Goal: Task Accomplishment & Management: Use online tool/utility

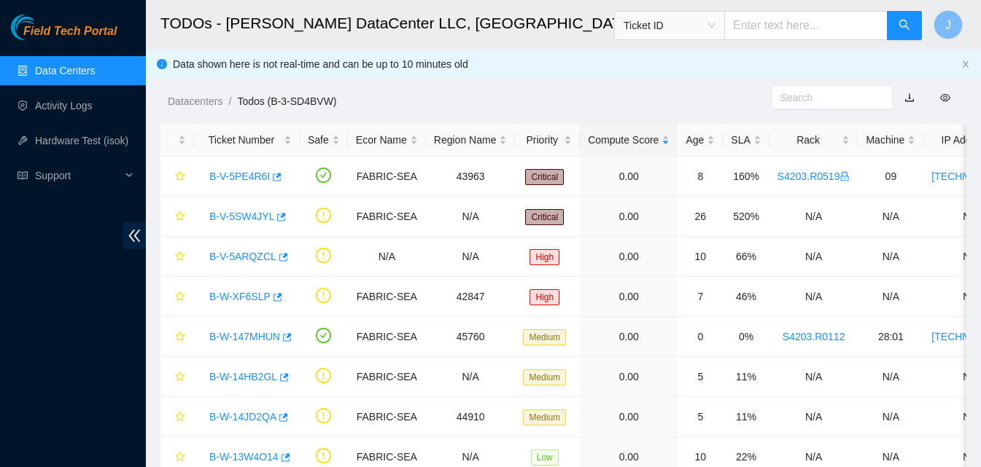
click at [82, 71] on link "Data Centers" at bounding box center [65, 71] width 60 height 12
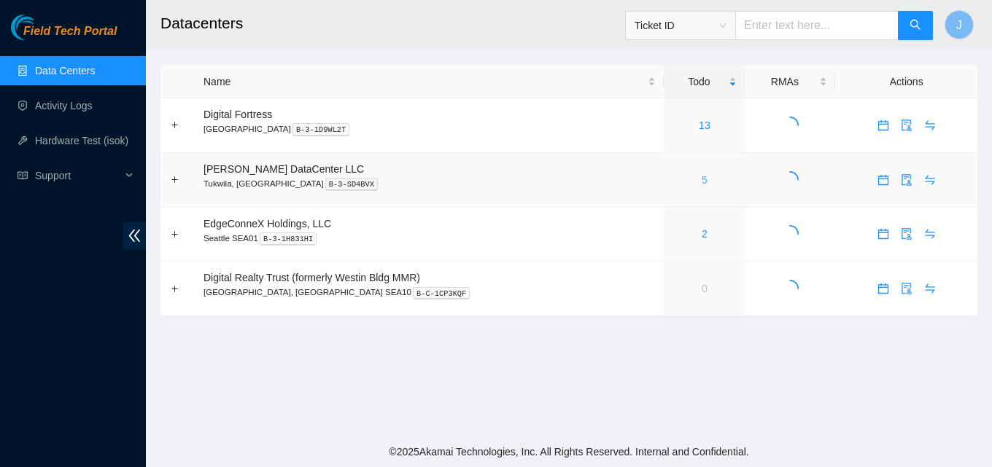
click at [702, 181] on link "5" at bounding box center [705, 180] width 6 height 12
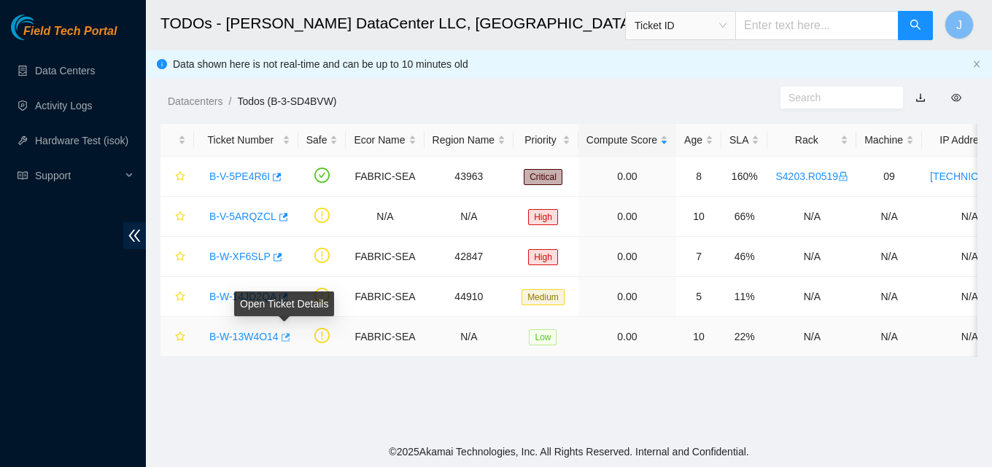
click at [284, 341] on icon "button" at bounding box center [286, 337] width 9 height 8
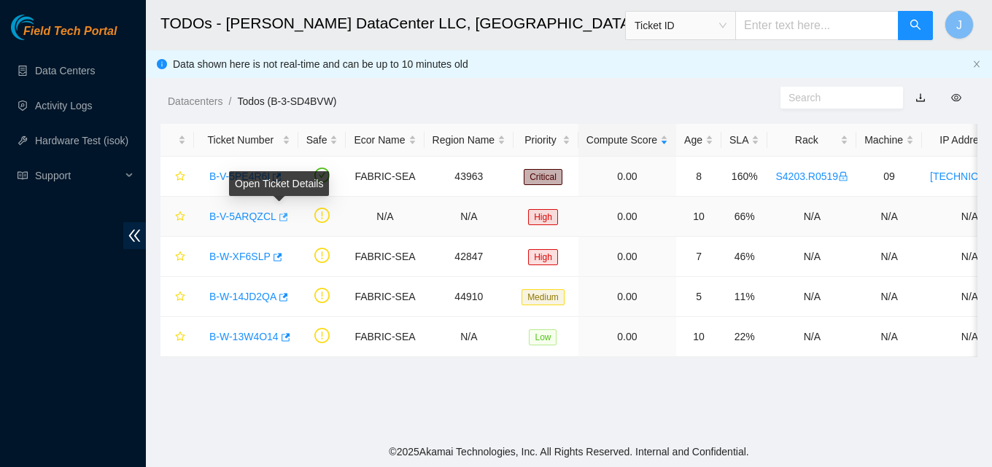
click at [277, 217] on icon "button" at bounding box center [282, 217] width 10 height 10
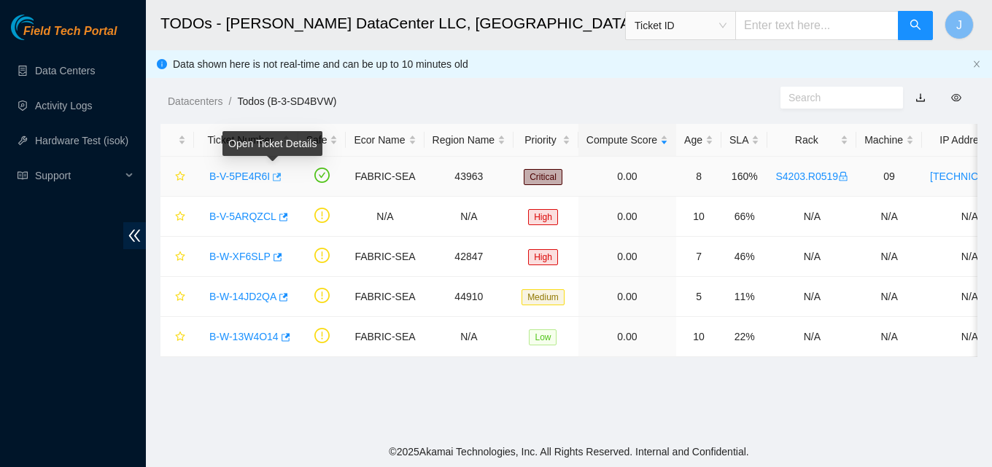
click at [273, 174] on icon "button" at bounding box center [277, 177] width 9 height 8
click at [72, 123] on ul "Data Centers Activity Logs Hardware Test (isok) Support" at bounding box center [73, 123] width 146 height 140
click at [69, 107] on link "Activity Logs" at bounding box center [64, 106] width 58 height 12
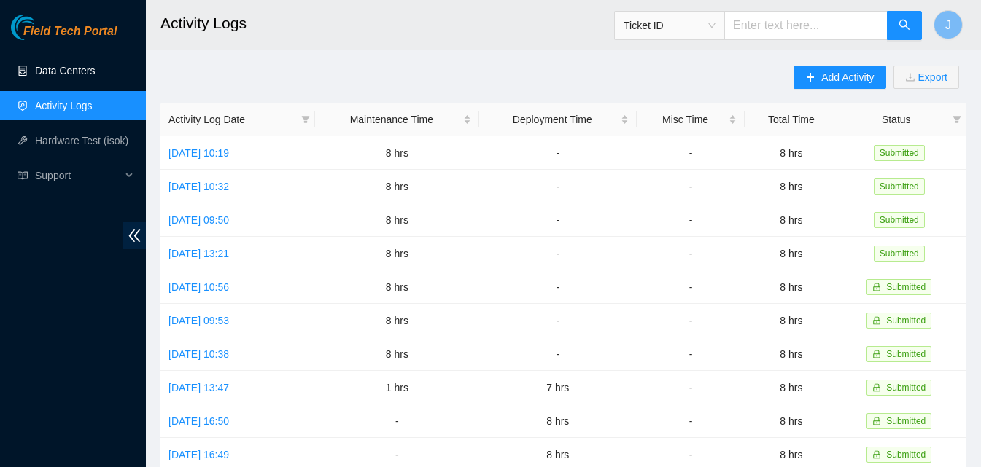
click at [50, 65] on link "Data Centers" at bounding box center [65, 71] width 60 height 12
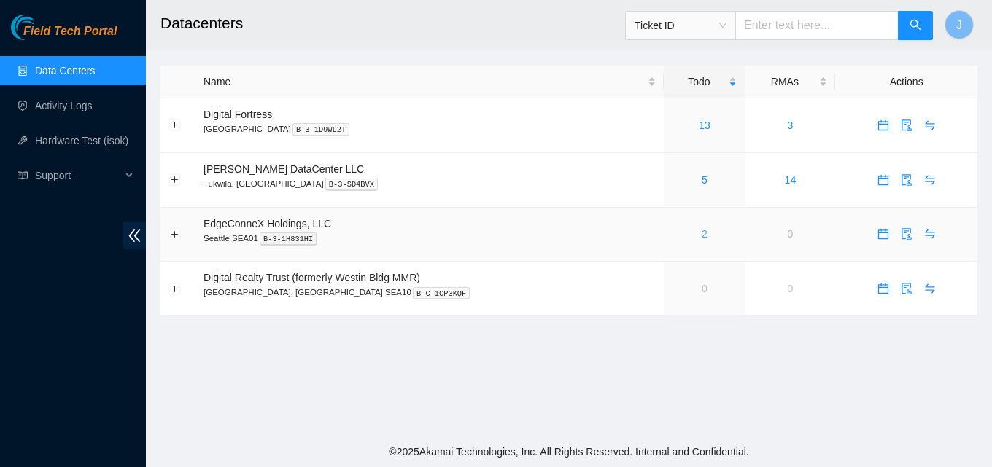
click at [702, 233] on link "2" at bounding box center [705, 234] width 6 height 12
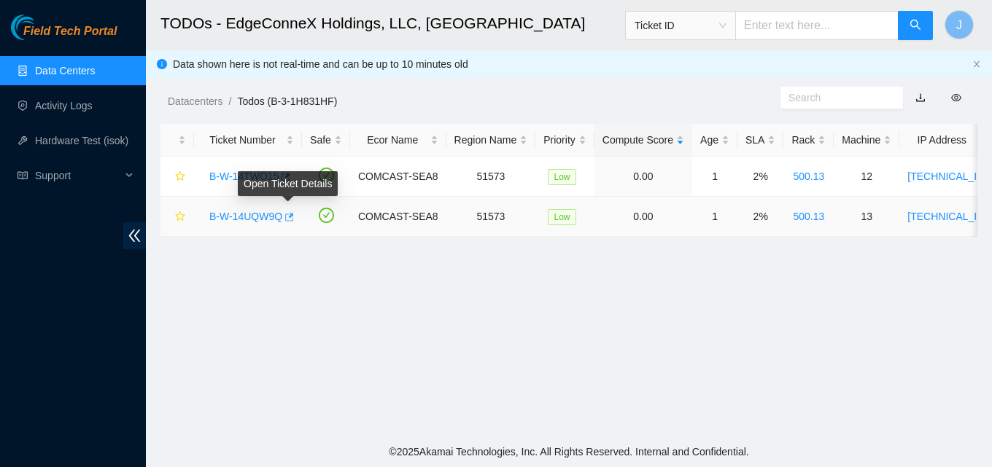
click at [284, 214] on icon "button" at bounding box center [288, 217] width 10 height 10
click at [284, 175] on icon "button" at bounding box center [284, 177] width 10 height 10
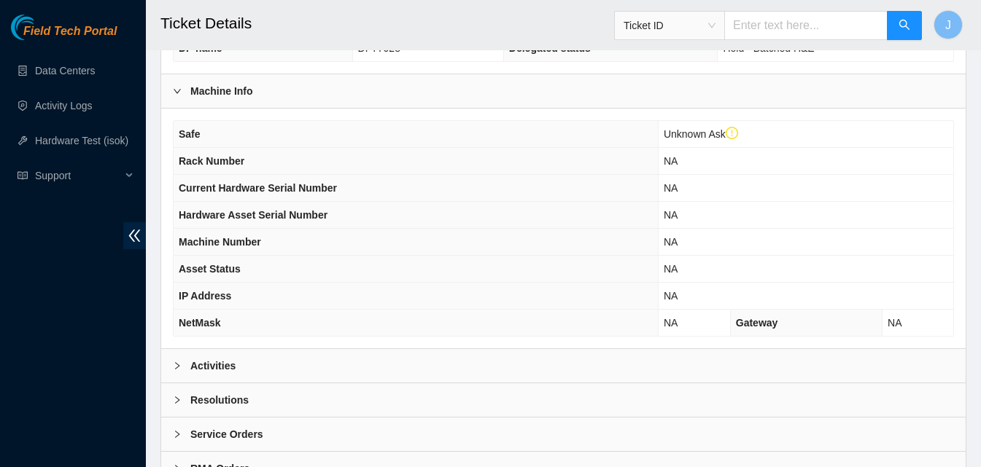
drag, startPoint x: 416, startPoint y: 365, endPoint x: 619, endPoint y: 238, distance: 239.8
click at [416, 364] on div "Activities" at bounding box center [563, 366] width 804 height 34
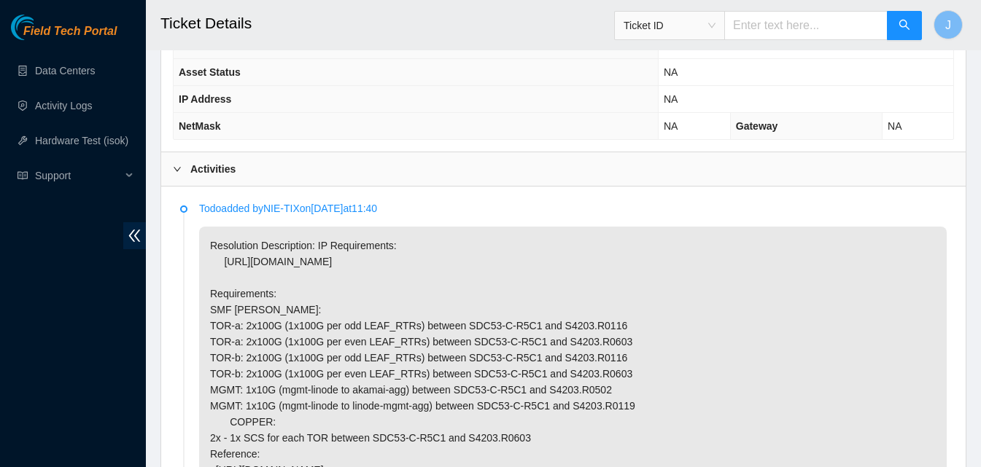
scroll to position [729, 0]
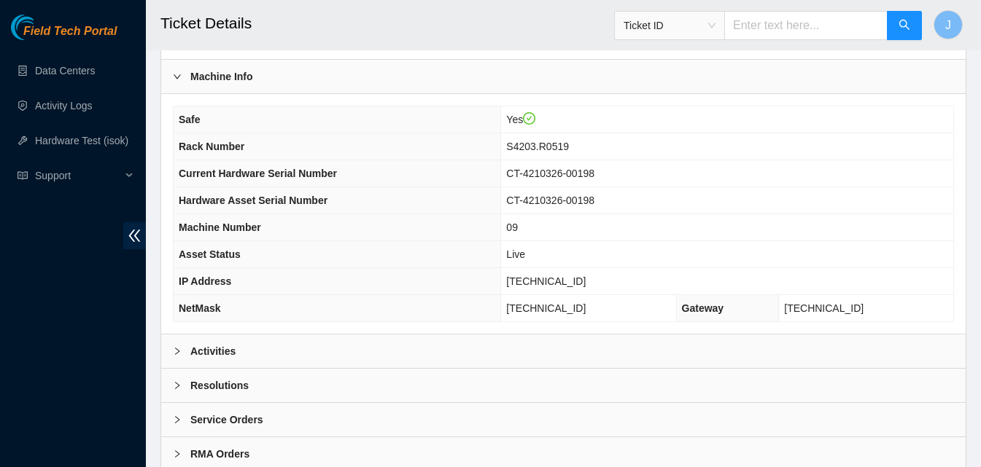
scroll to position [474, 0]
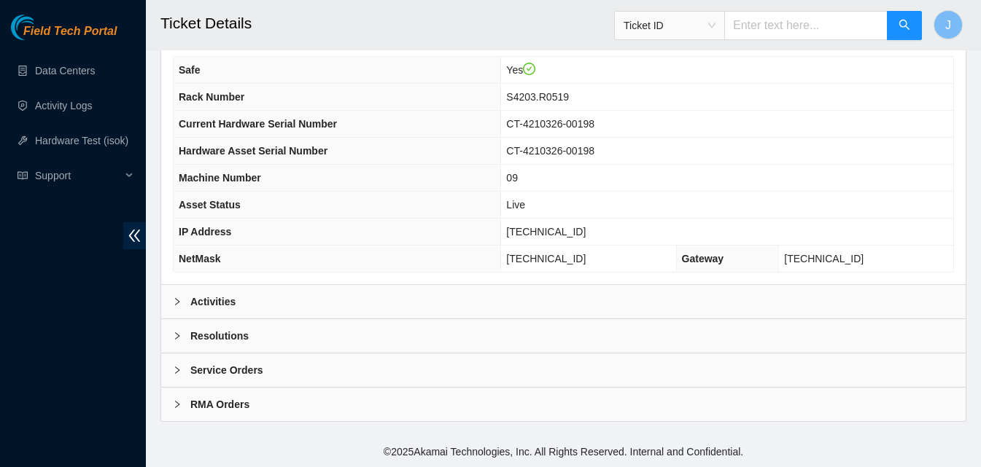
drag, startPoint x: 386, startPoint y: 298, endPoint x: 442, endPoint y: 272, distance: 61.7
click at [386, 296] on div "Activities" at bounding box center [563, 302] width 804 height 34
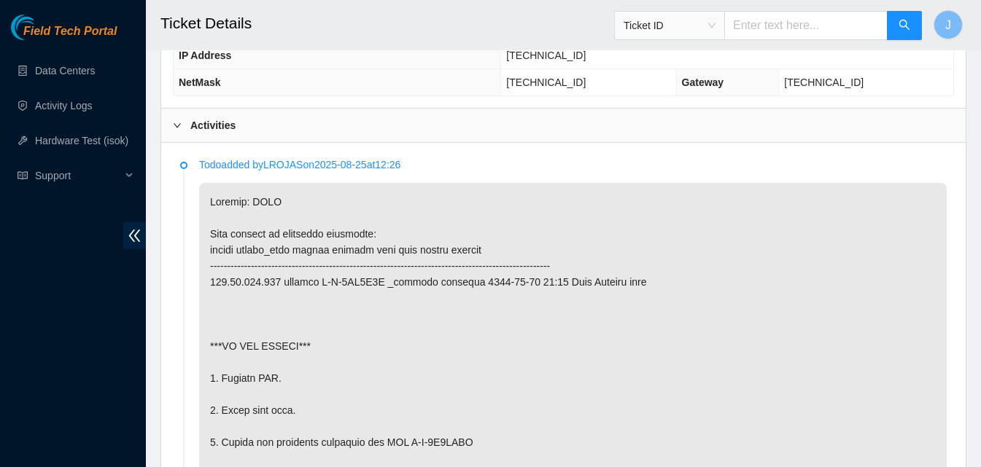
scroll to position [328, 0]
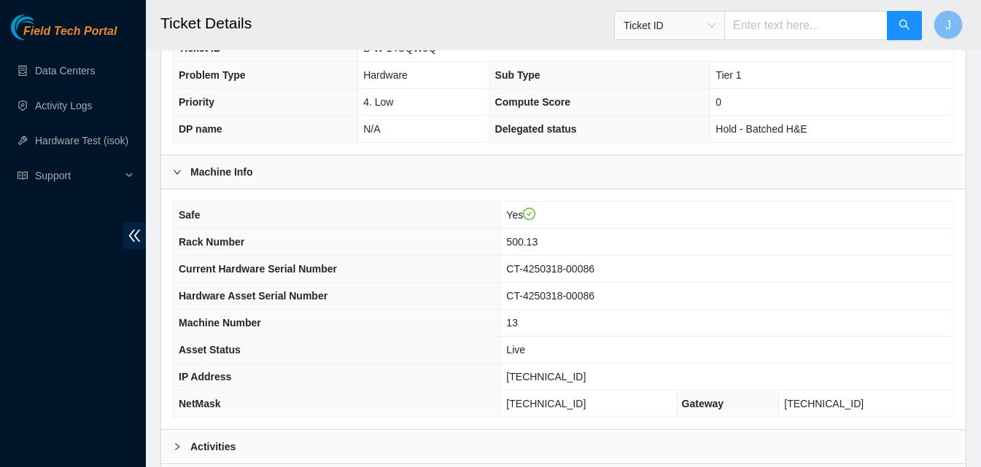
scroll to position [586, 0]
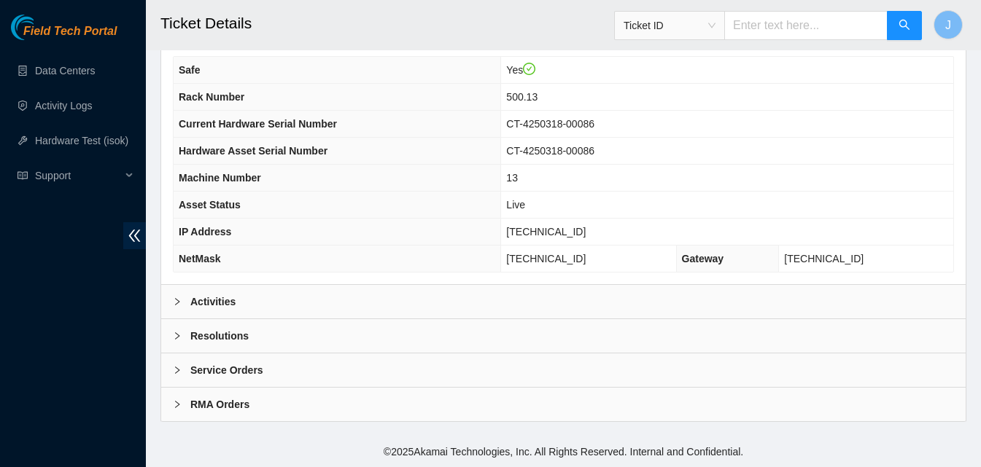
drag, startPoint x: 352, startPoint y: 317, endPoint x: 354, endPoint y: 308, distance: 8.9
click at [354, 308] on div "Activities" at bounding box center [563, 302] width 804 height 34
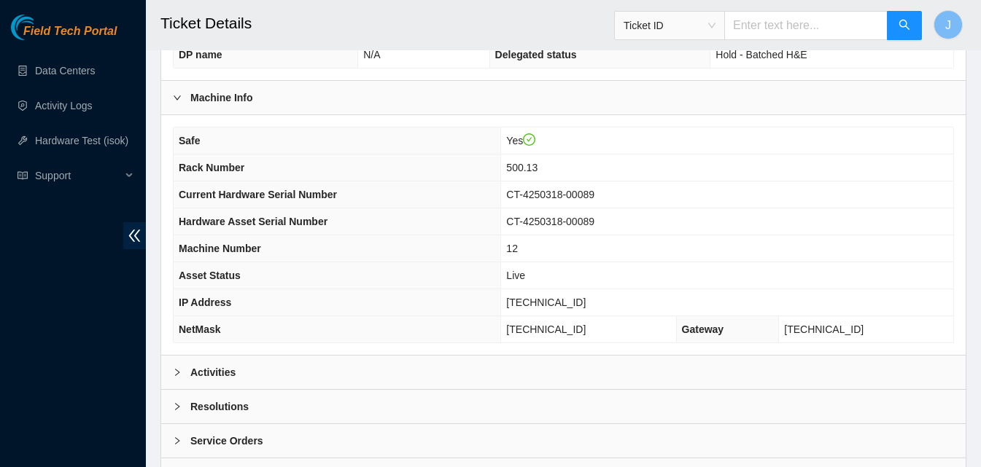
scroll to position [586, 0]
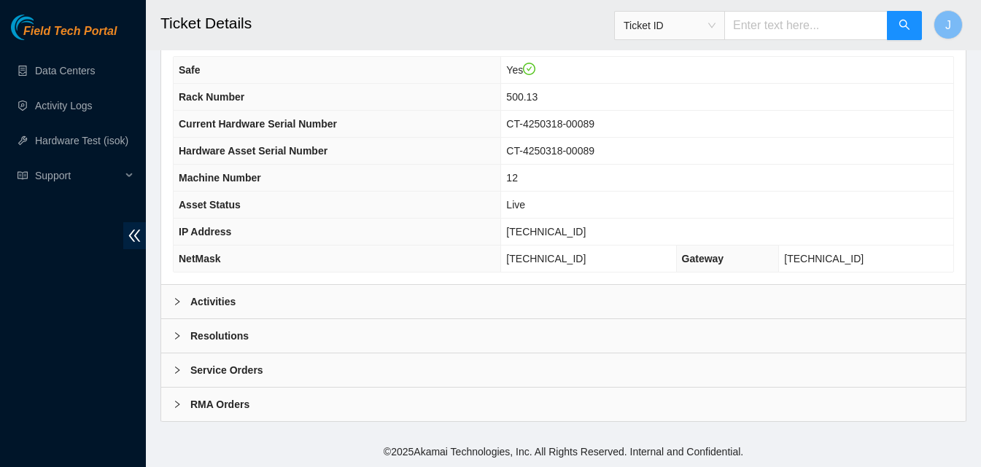
click at [360, 317] on div "Activities" at bounding box center [563, 302] width 804 height 34
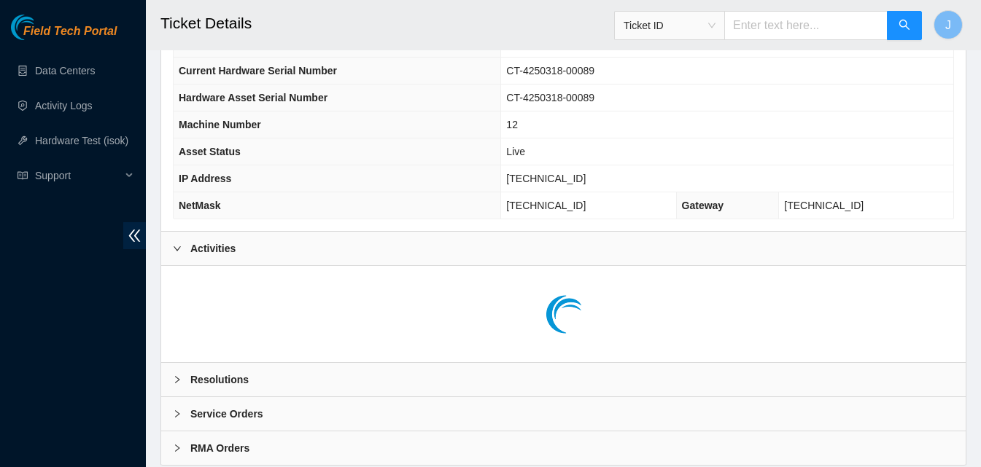
scroll to position [683, 0]
